Goal: Task Accomplishment & Management: Manage account settings

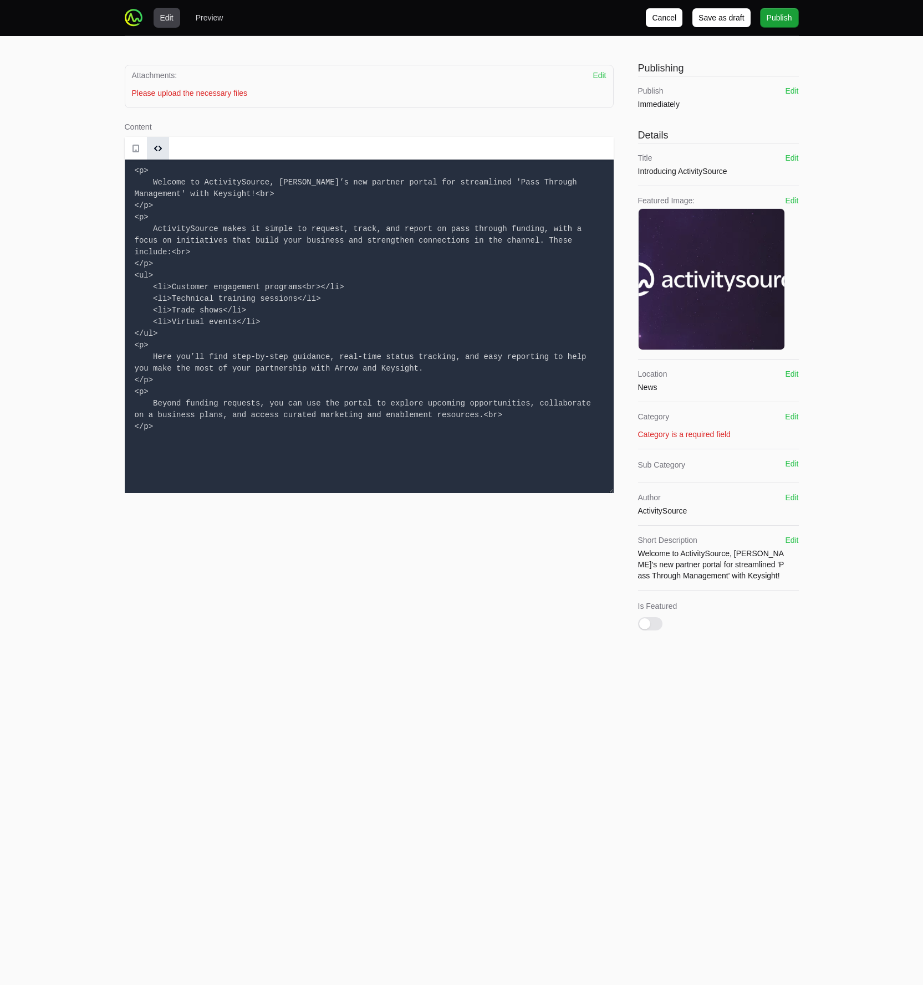
click at [19, 130] on div "Edit Preview Cancel Save as draft Publish Attachments: Edit Drag and drop your …" at bounding box center [461, 332] width 923 height 664
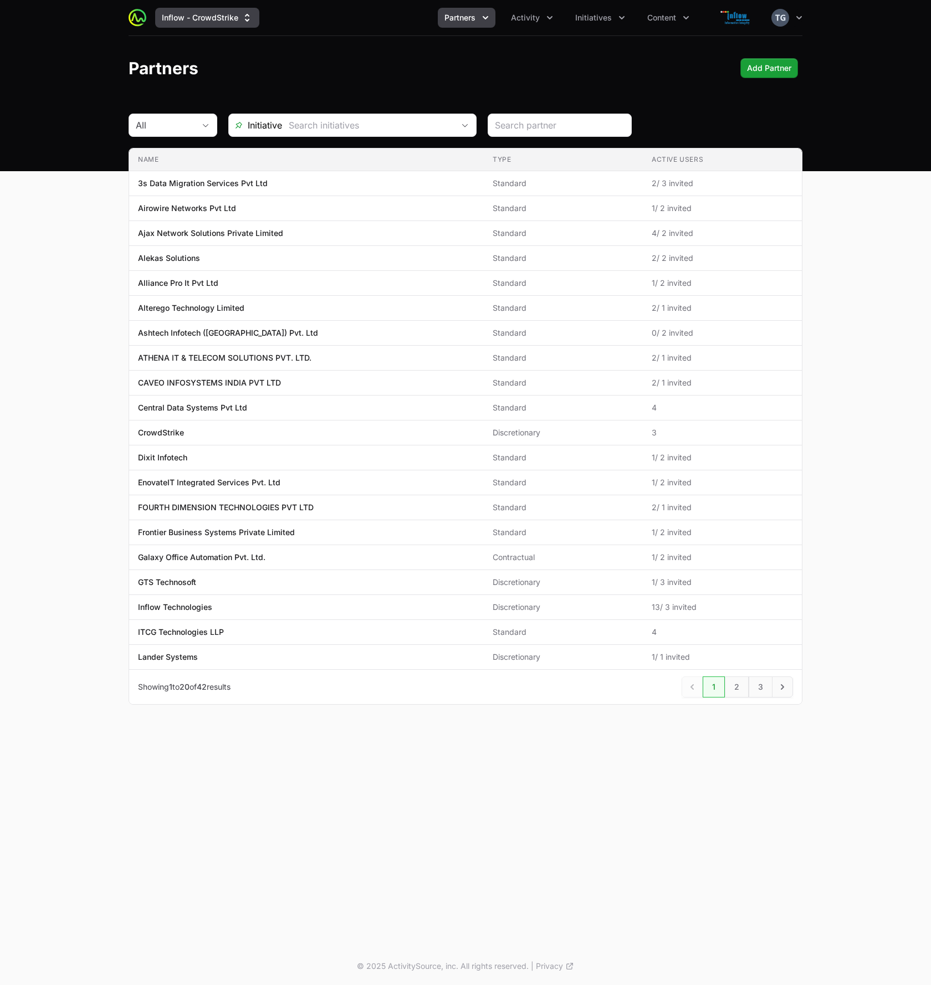
click at [214, 27] on button "Inflow - CrowdStrike" at bounding box center [207, 18] width 104 height 20
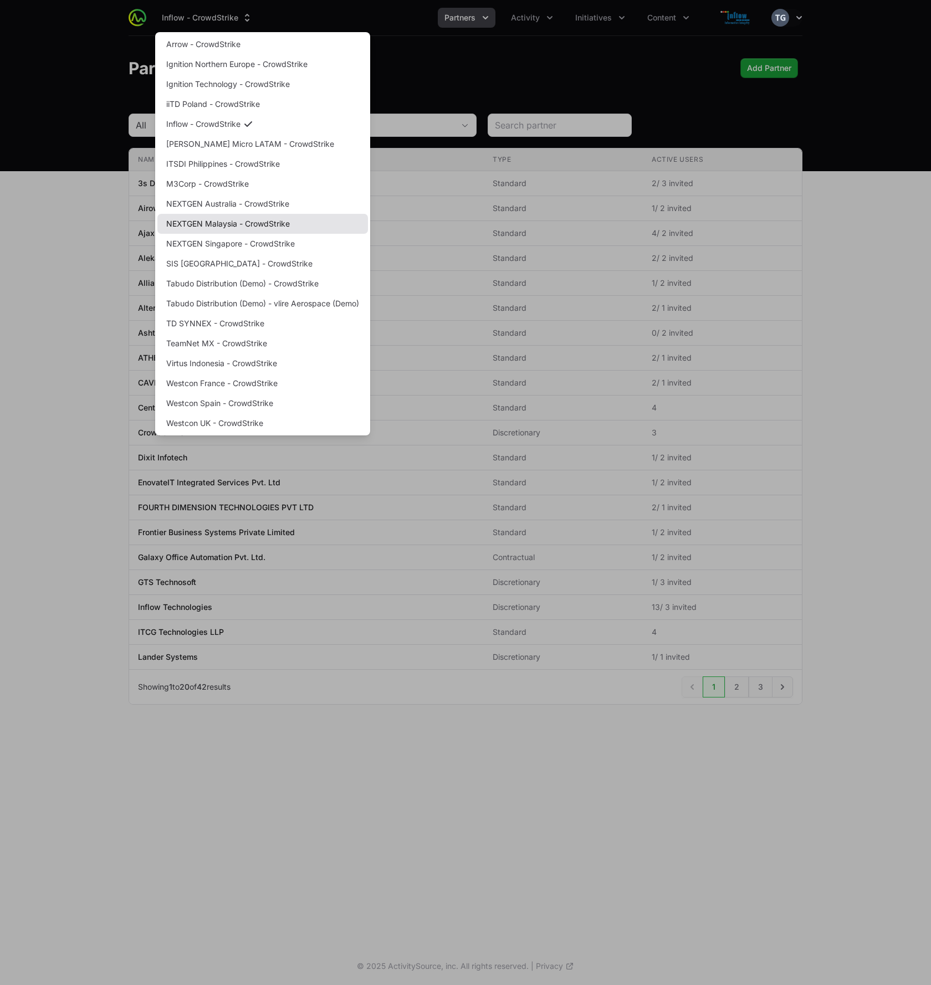
click at [240, 222] on link "NEXTGEN Malaysia - CrowdStrike" at bounding box center [262, 224] width 211 height 20
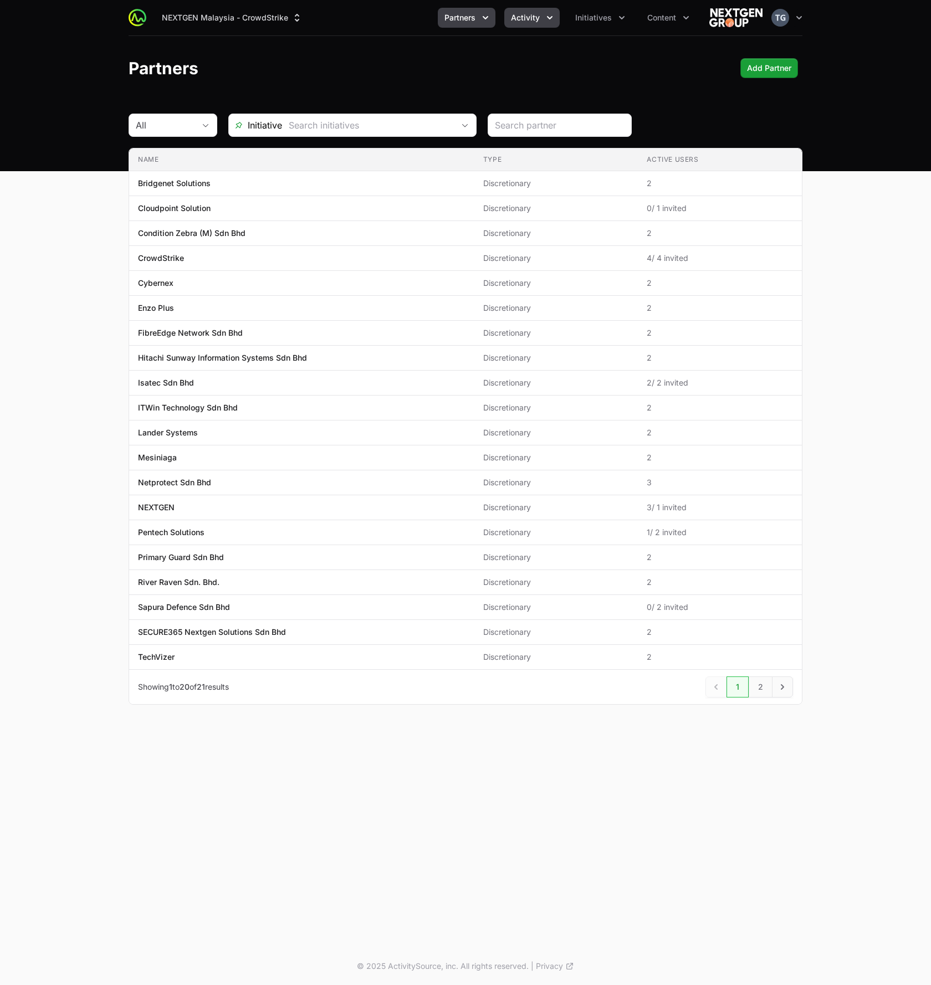
click at [542, 16] on button "Activity" at bounding box center [531, 18] width 55 height 20
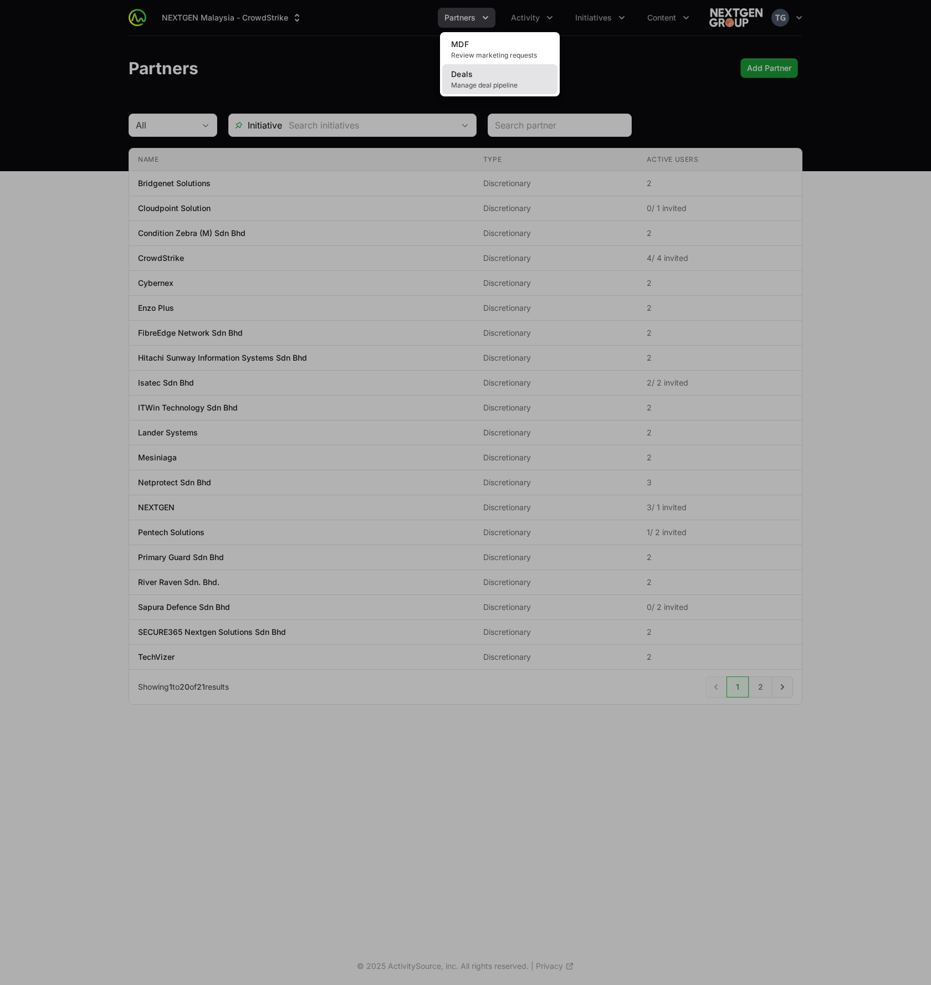
click at [525, 84] on span "Manage deal pipeline" at bounding box center [500, 85] width 98 height 9
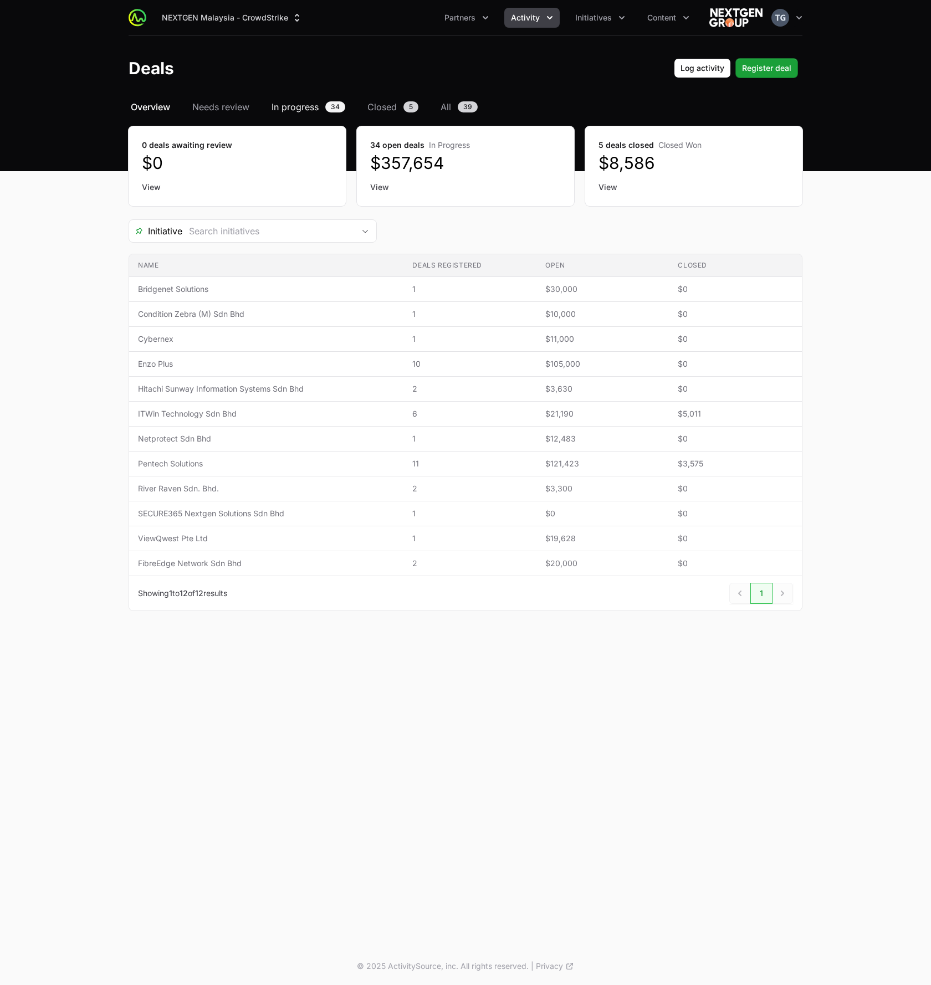
click at [303, 110] on span "In progress" at bounding box center [294, 106] width 47 height 13
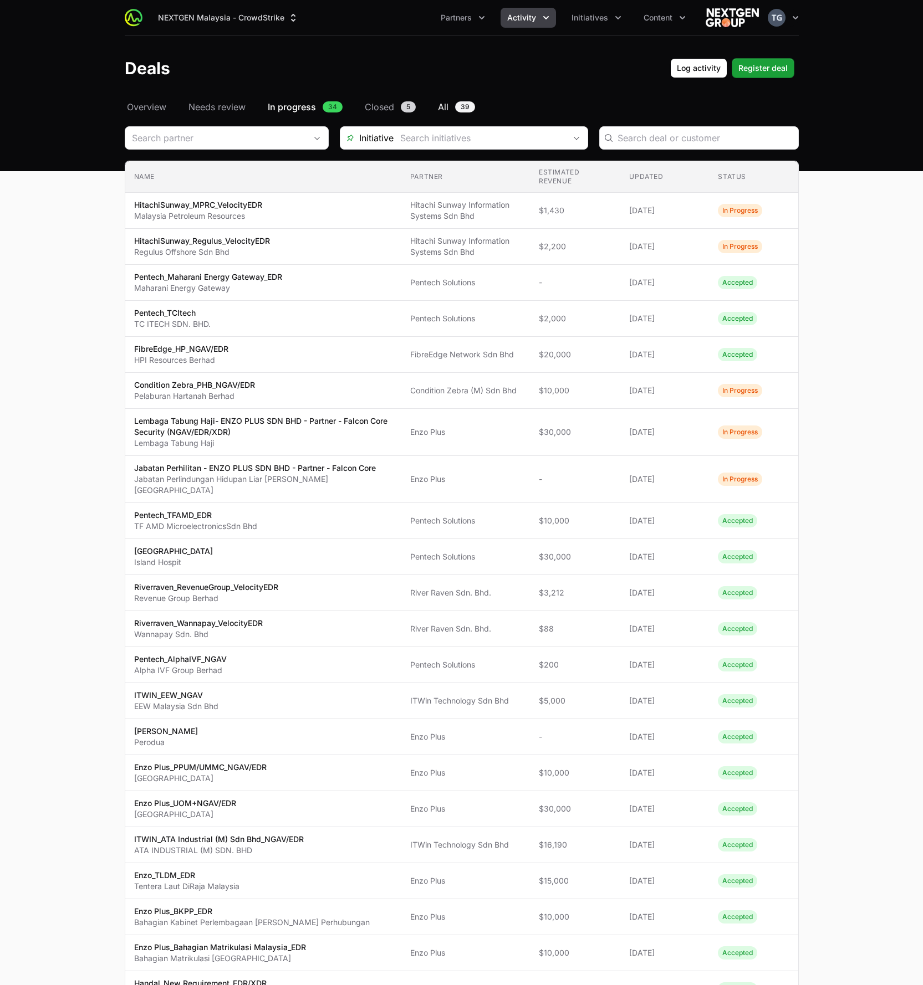
click at [451, 109] on link "All 39" at bounding box center [456, 106] width 42 height 13
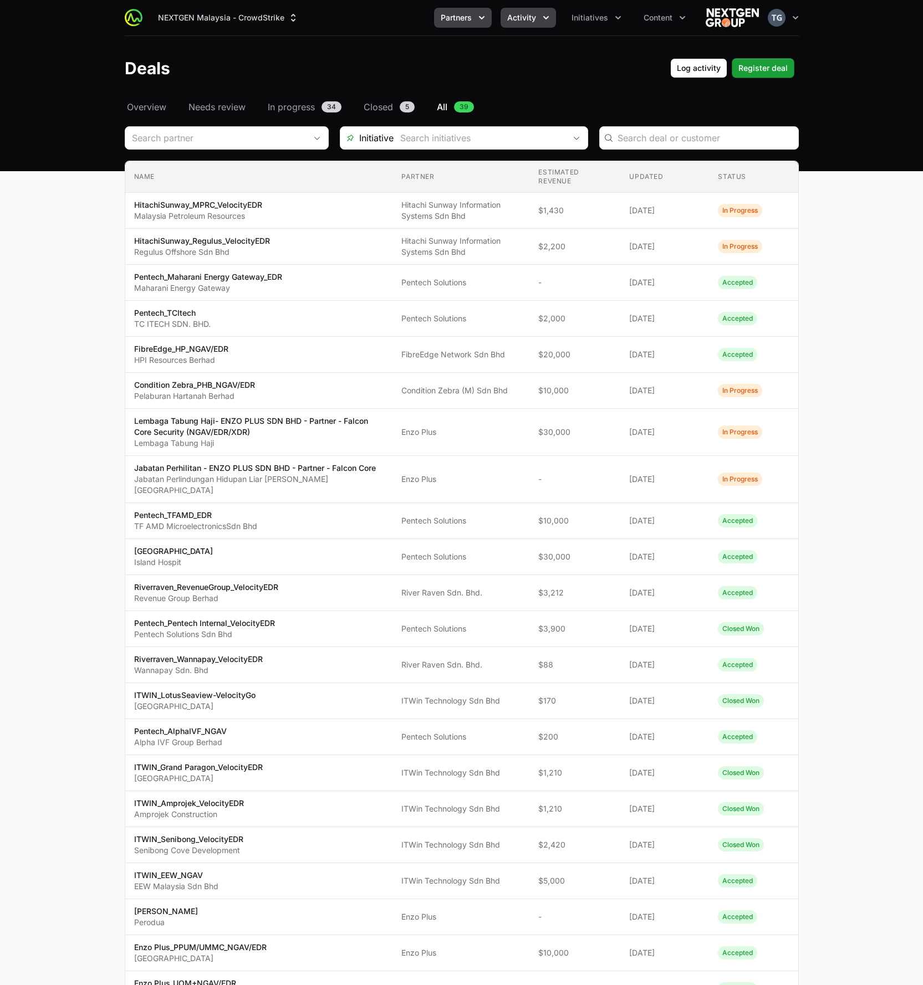
click at [470, 12] on span "Partners" at bounding box center [455, 17] width 31 height 11
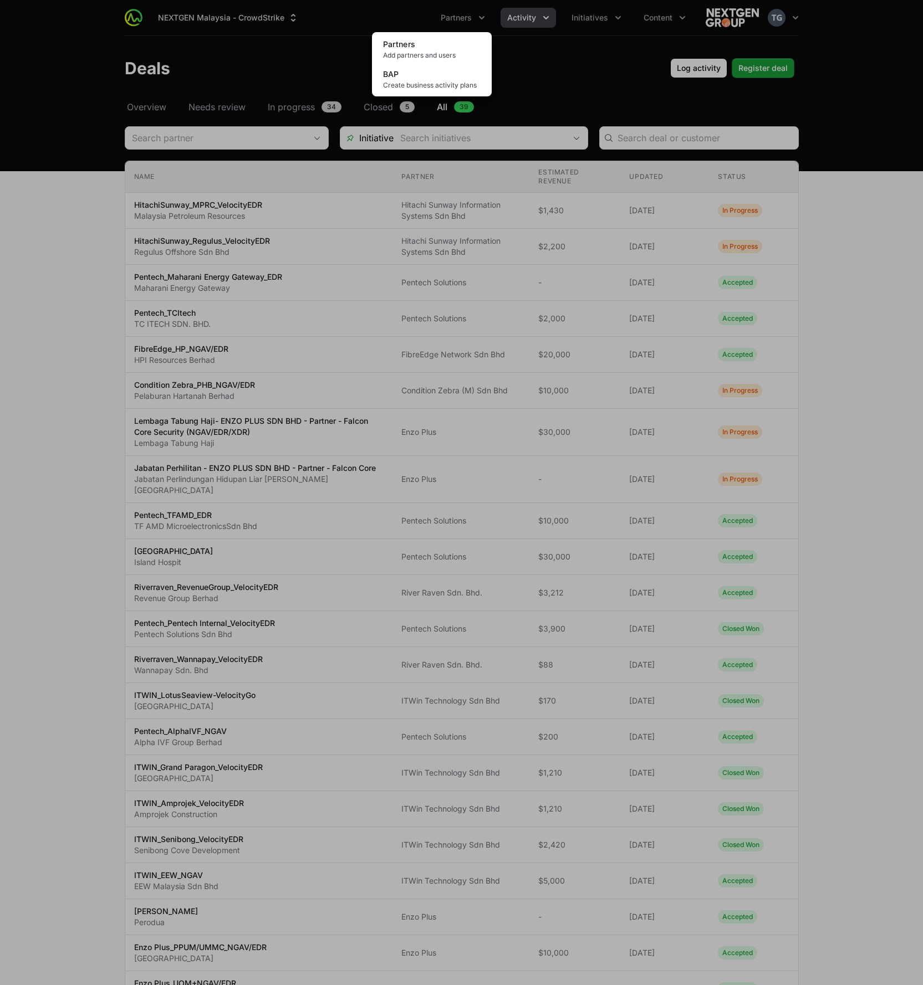
click at [540, 16] on div "Partners menu" at bounding box center [461, 492] width 923 height 985
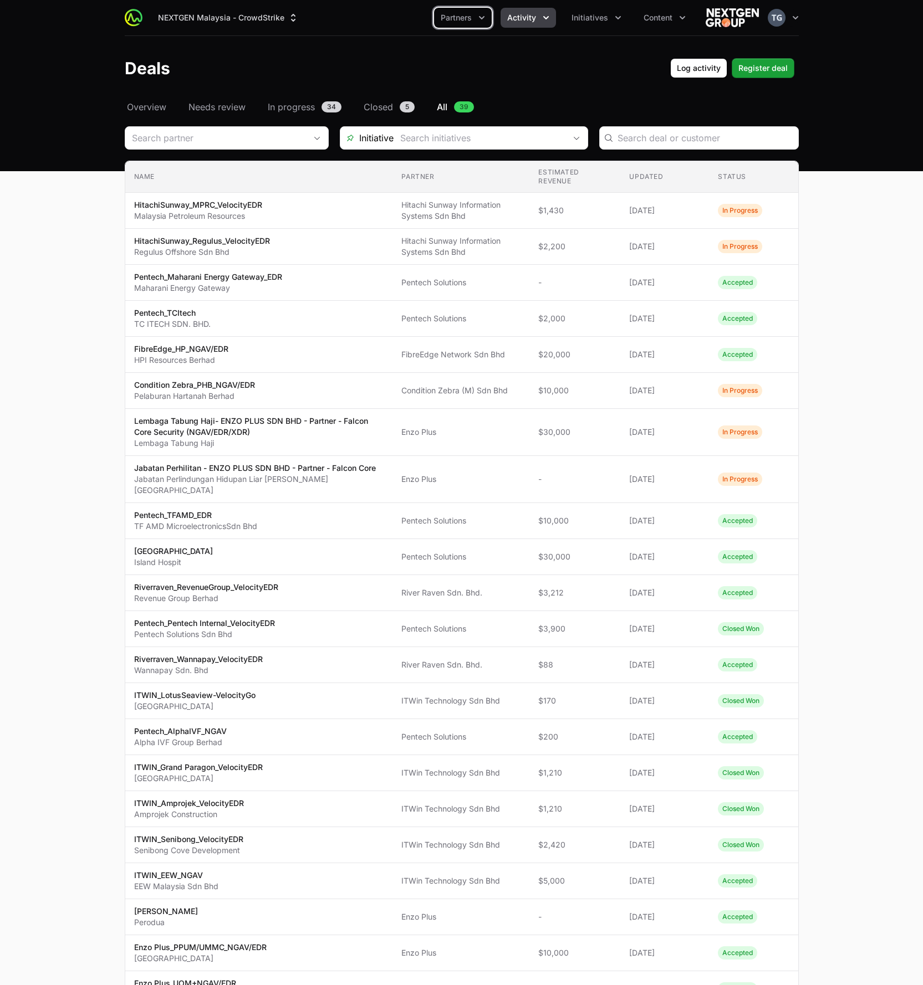
click at [540, 16] on icon "Activity menu" at bounding box center [545, 17] width 11 height 11
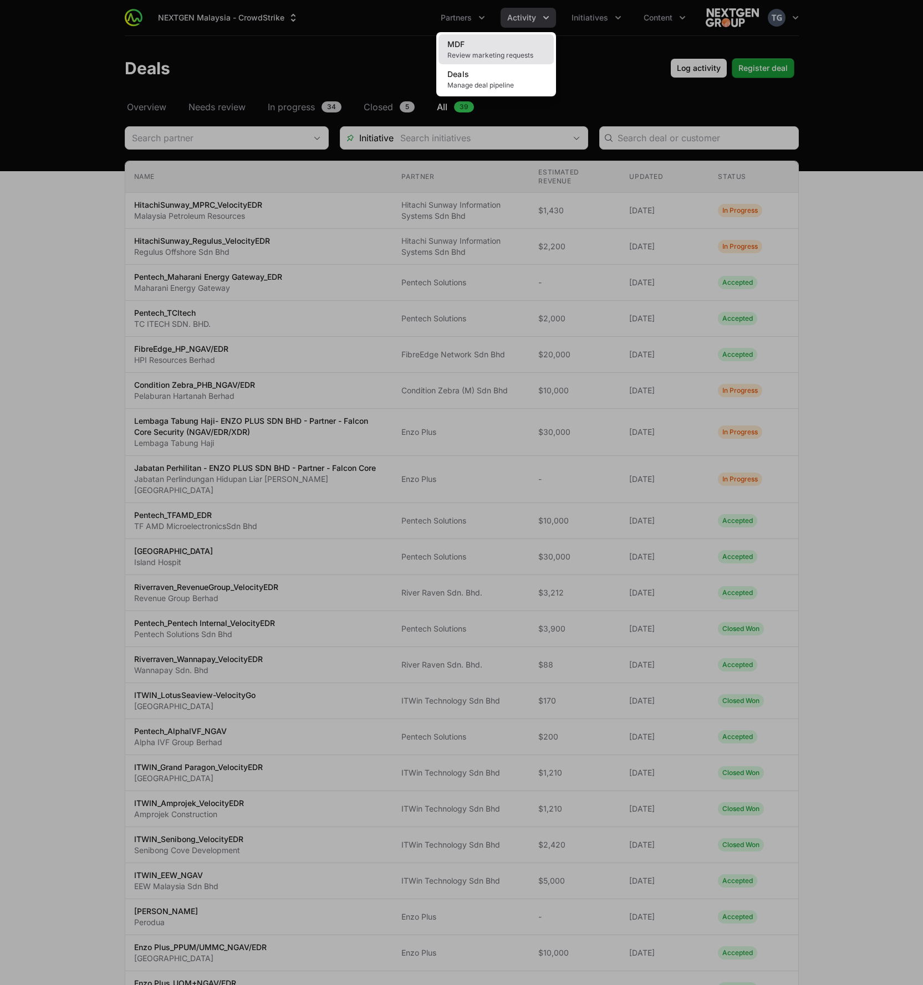
click at [516, 39] on link "MDF Review marketing requests" at bounding box center [495, 49] width 115 height 30
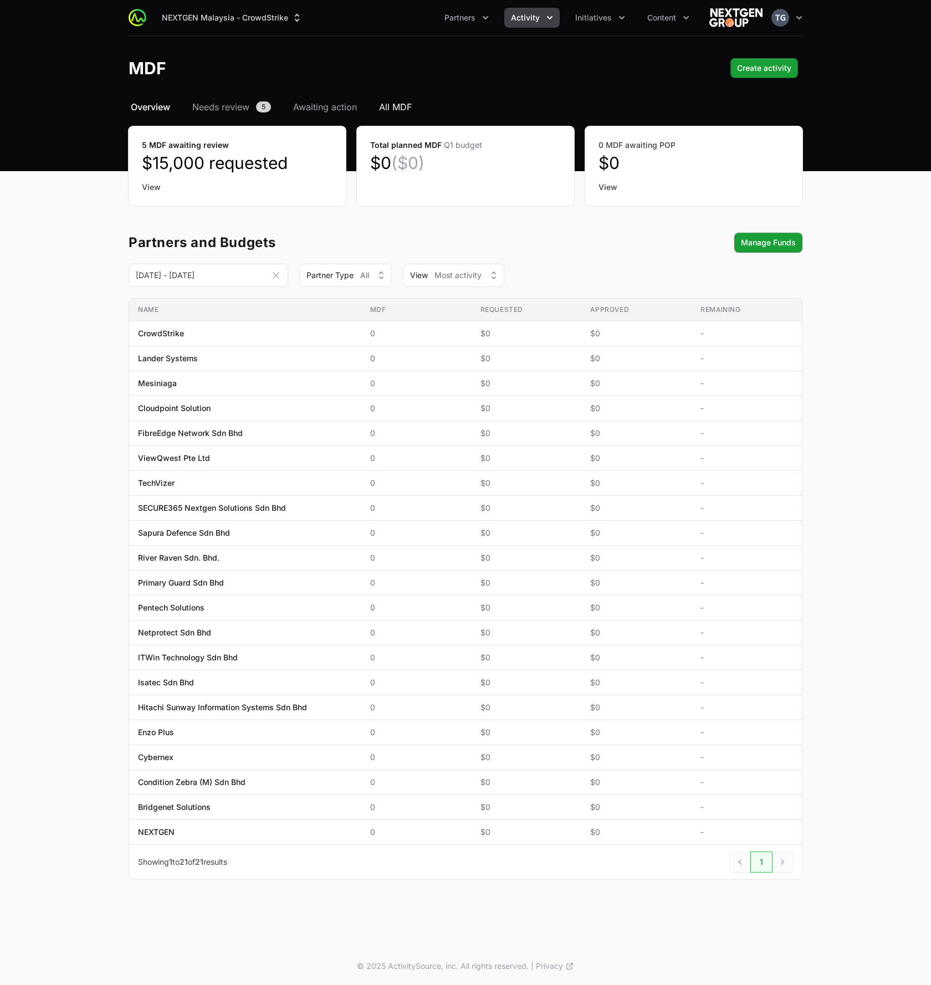
click at [397, 109] on span "All MDF" at bounding box center [395, 106] width 33 height 13
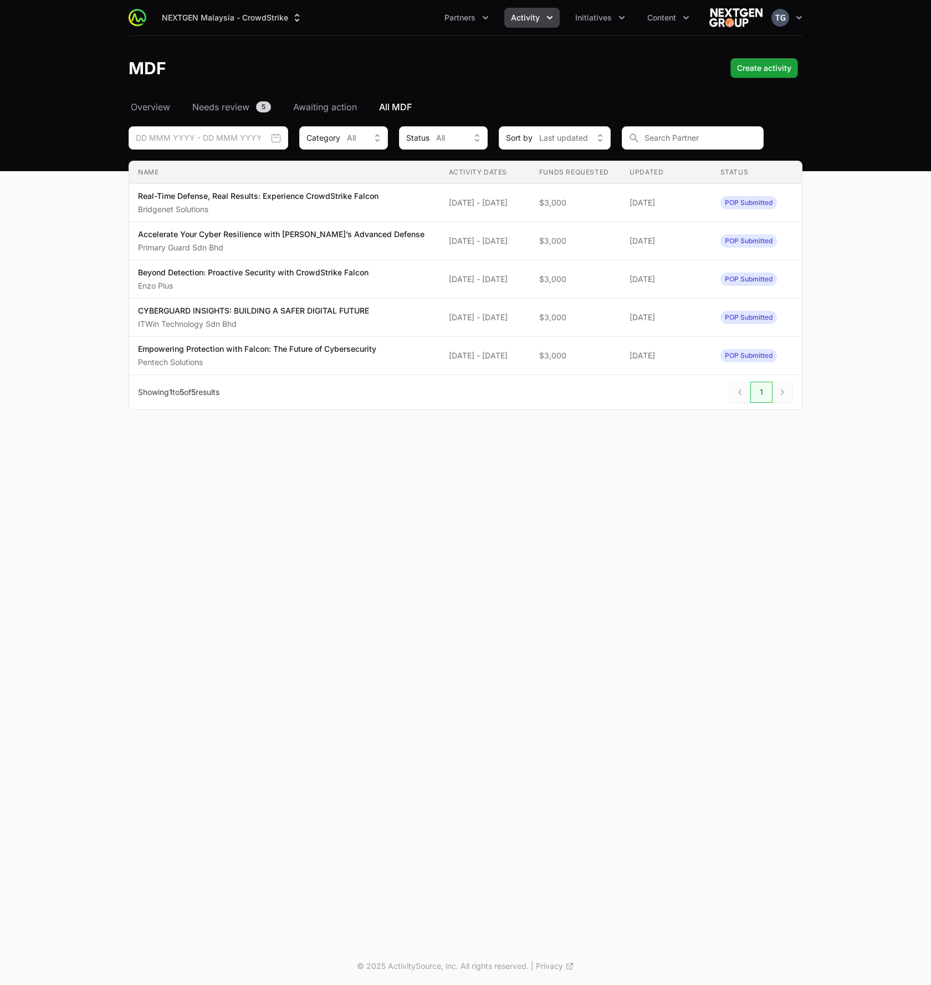
click at [516, 71] on div "MDF Create activity" at bounding box center [466, 68] width 674 height 20
